Goal: Feedback & Contribution: Submit feedback/report problem

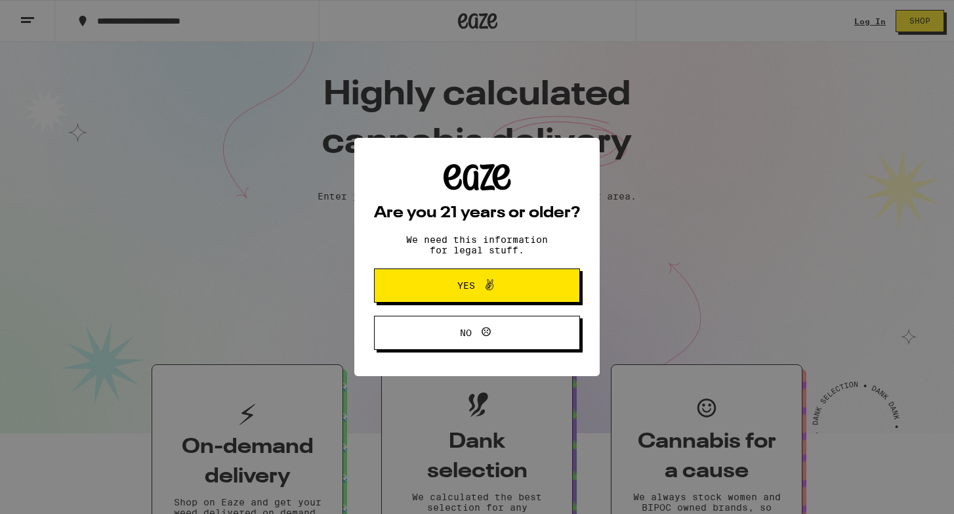
click at [513, 276] on button "Yes" at bounding box center [477, 285] width 206 height 34
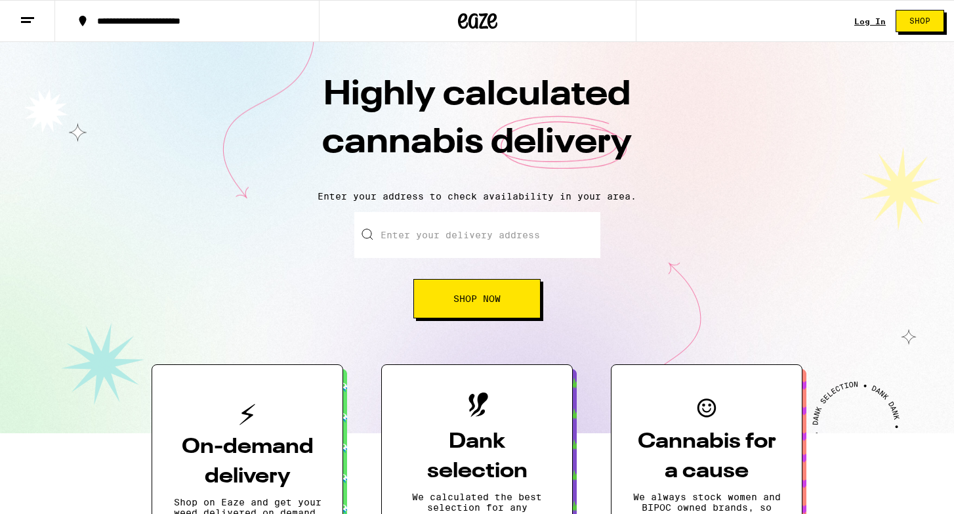
click at [872, 24] on link "Log In" at bounding box center [871, 21] width 32 height 9
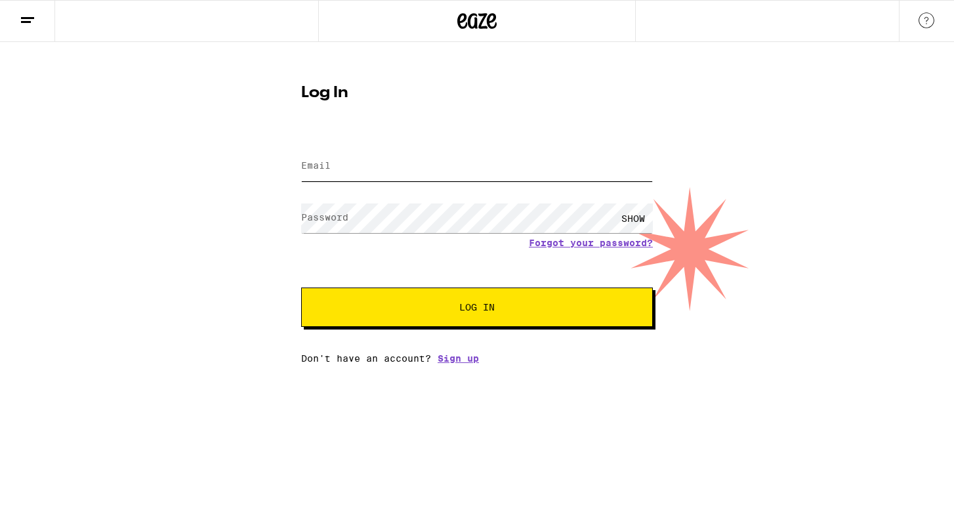
click at [419, 170] on input "Email" at bounding box center [477, 167] width 352 height 30
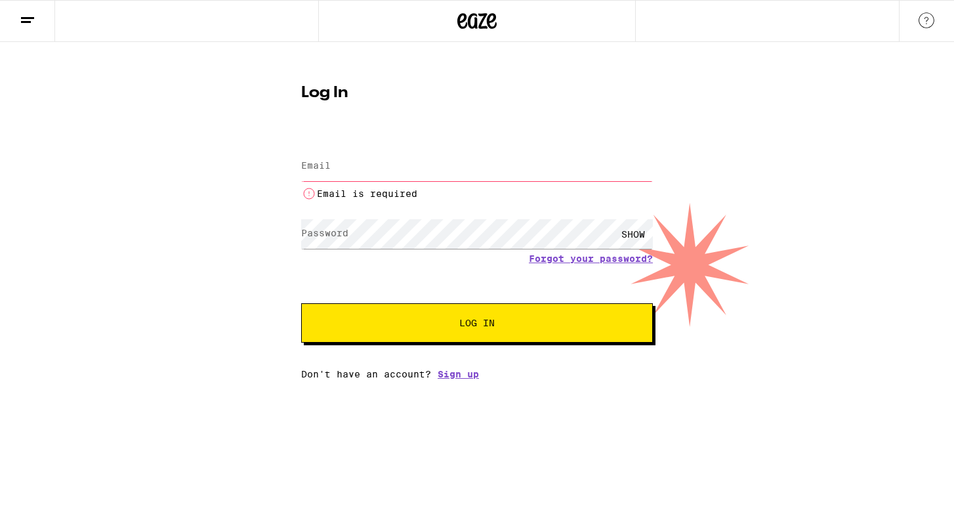
type input "[EMAIL_ADDRESS][PERSON_NAME][DOMAIN_NAME]"
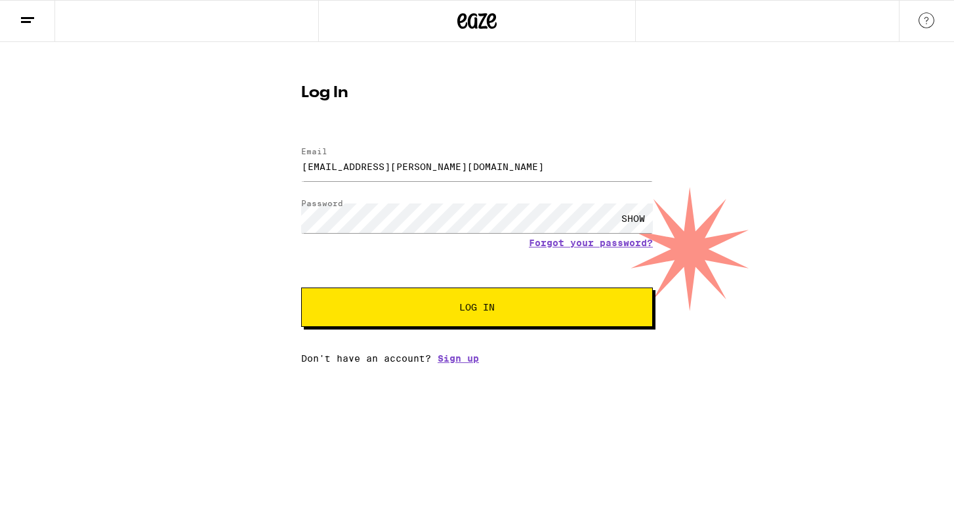
click at [473, 294] on button "Log In" at bounding box center [477, 307] width 352 height 39
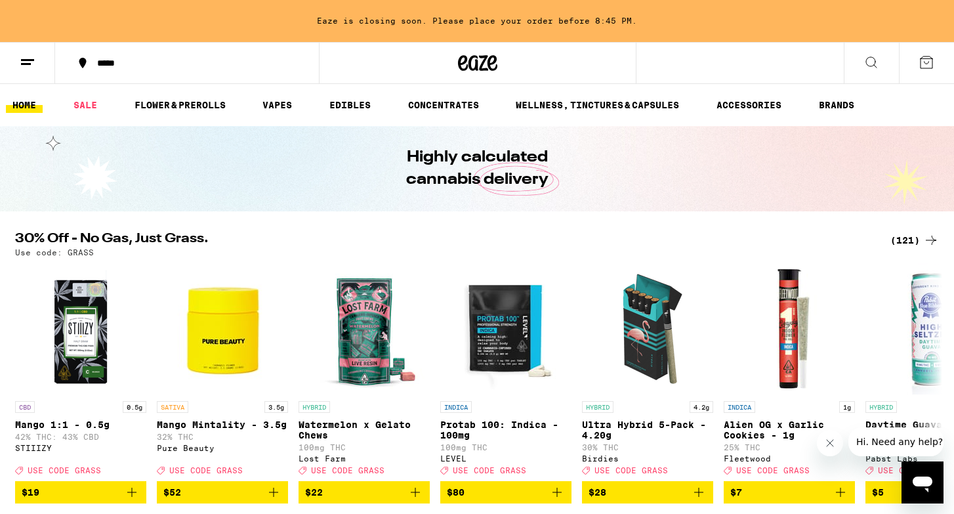
click at [19, 55] on button at bounding box center [27, 63] width 55 height 41
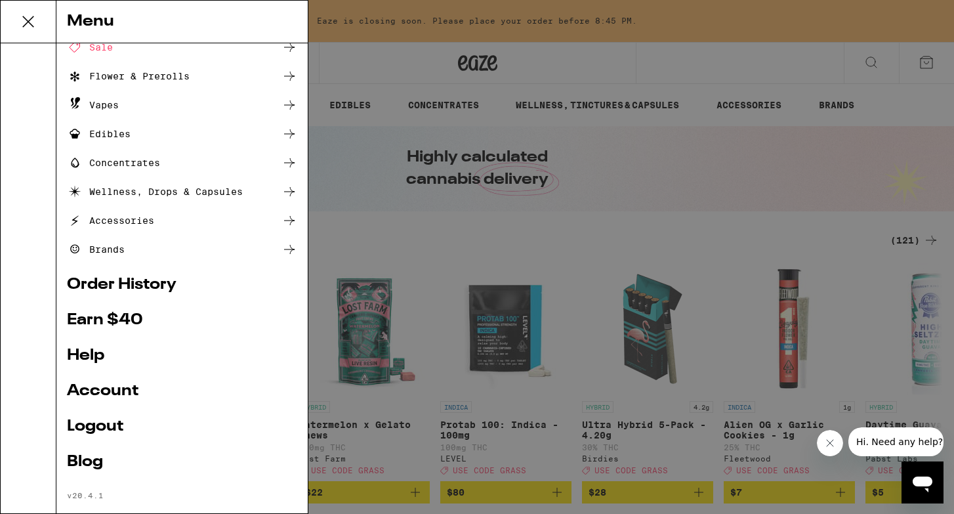
scroll to position [83, 0]
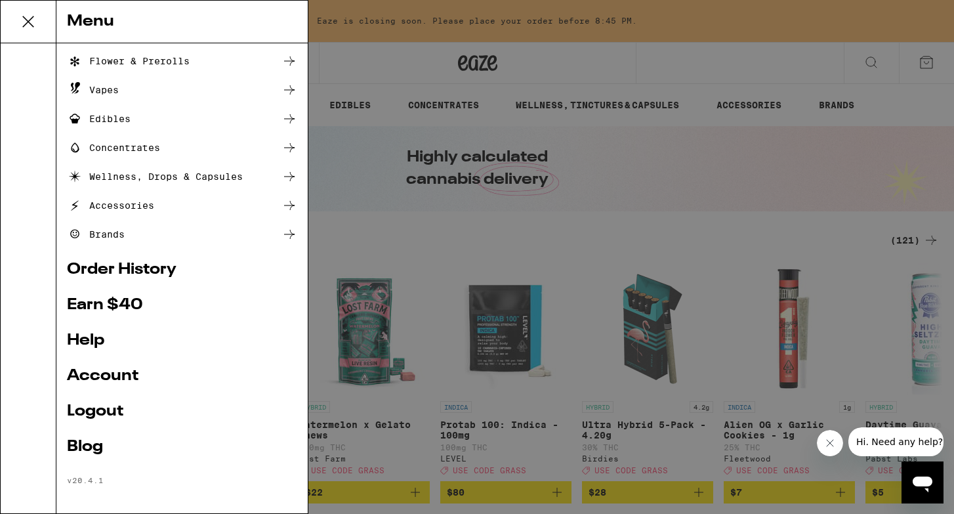
click at [112, 264] on link "Order History" at bounding box center [182, 270] width 230 height 16
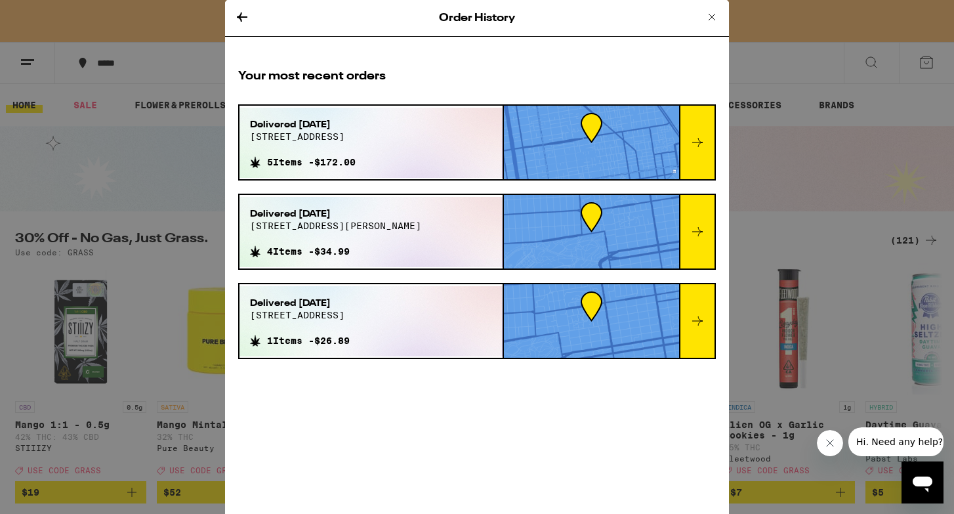
click at [701, 133] on div at bounding box center [696, 143] width 35 height 74
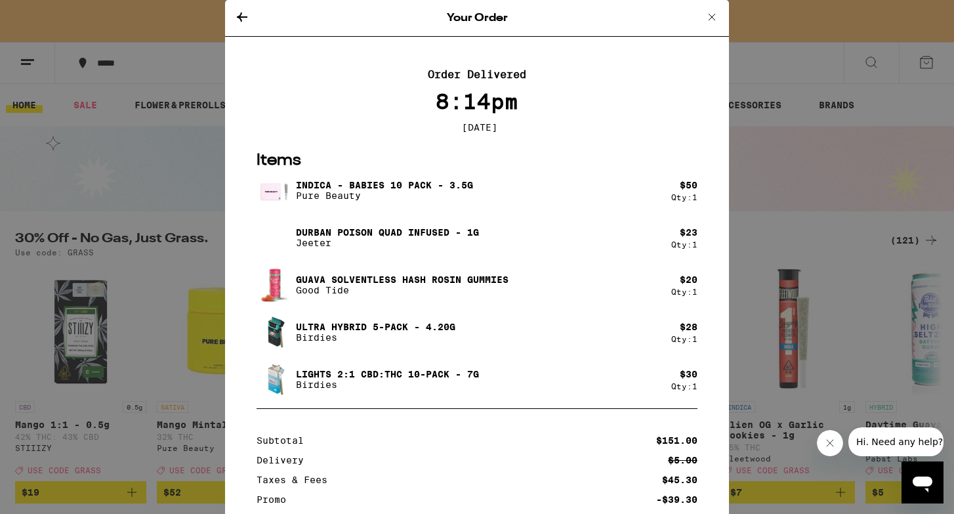
scroll to position [133, 0]
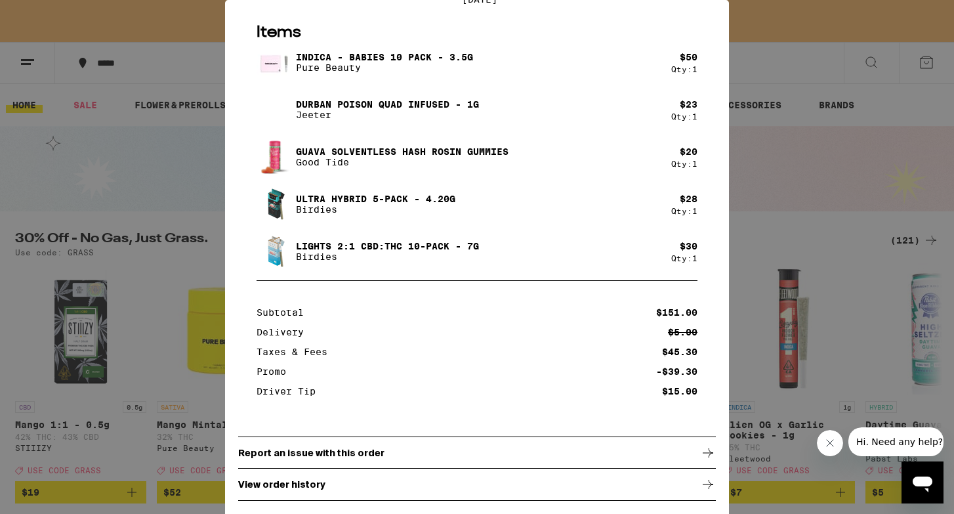
click at [356, 456] on p "Report an issue with this order" at bounding box center [311, 453] width 146 height 11
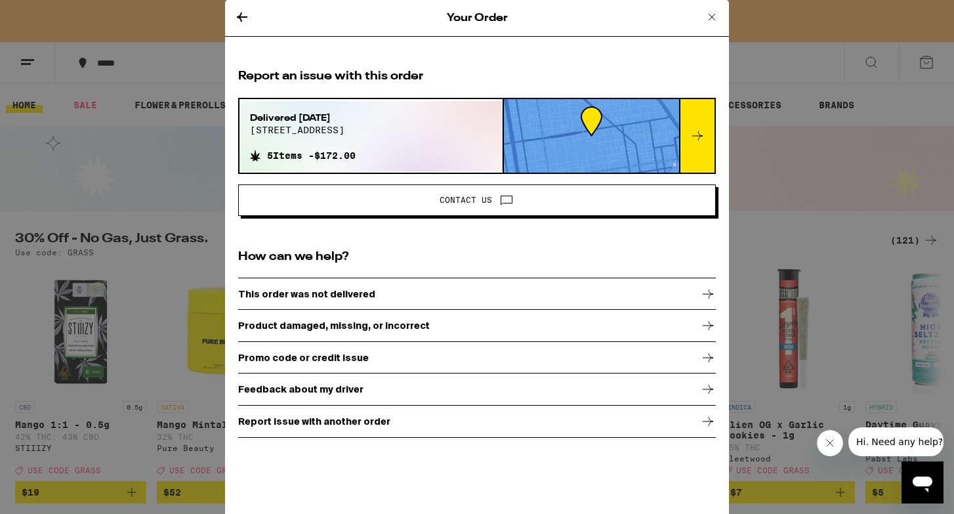
click at [416, 334] on div "Product damaged, missing, or incorrect" at bounding box center [477, 325] width 478 height 33
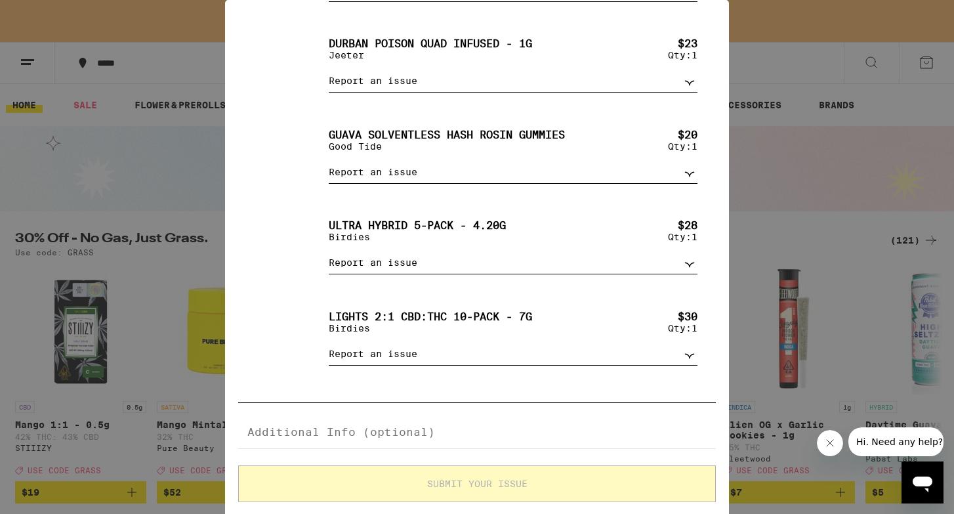
scroll to position [225, 0]
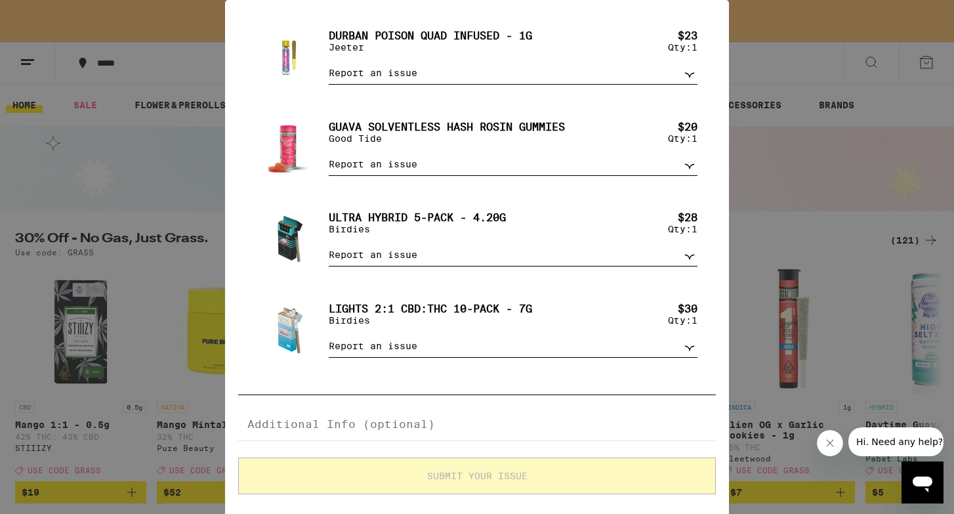
click at [406, 267] on select "Report an issue Item missing Item is broken/defective Received the wrong item L…" at bounding box center [513, 255] width 369 height 23
select select "item_missing"
click at [329, 256] on select "Report an issue Item missing Item is broken/defective Received the wrong item L…" at bounding box center [513, 255] width 369 height 23
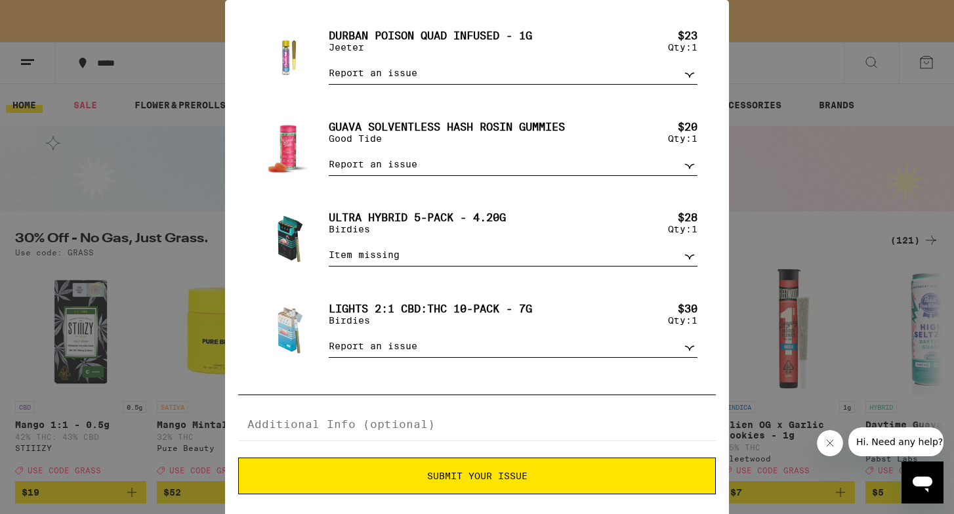
scroll to position [251, 0]
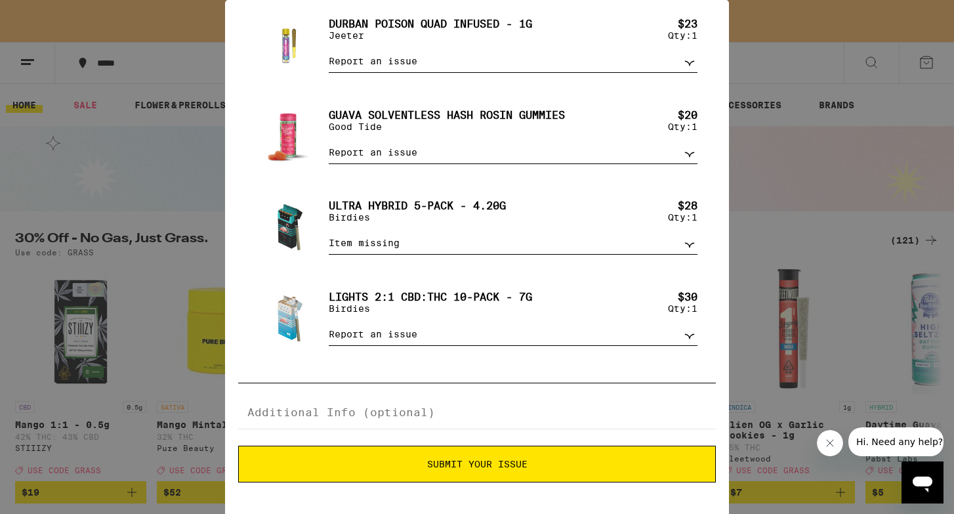
click at [418, 468] on span "Submit Your Issue" at bounding box center [477, 464] width 463 height 9
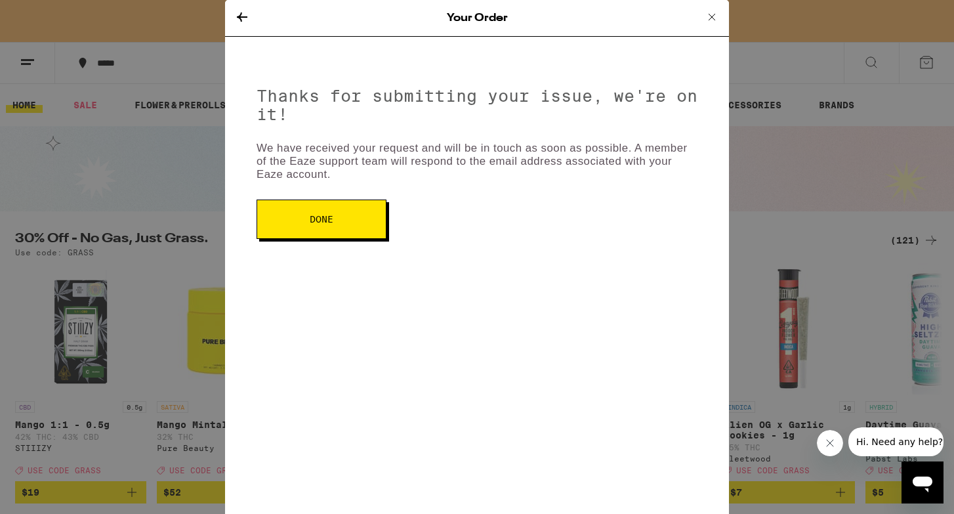
click at [323, 230] on button "Done" at bounding box center [322, 219] width 130 height 39
